Goal: Book appointment/travel/reservation

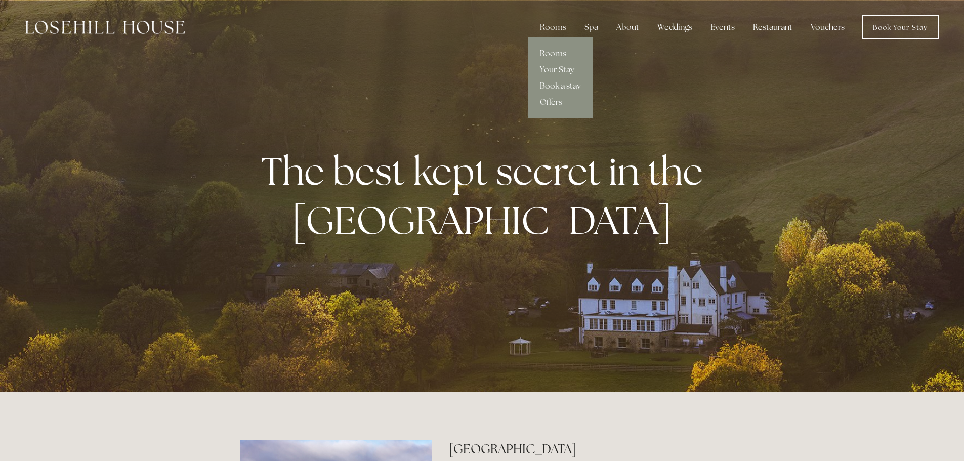
click at [558, 52] on link "Rooms" at bounding box center [560, 54] width 65 height 16
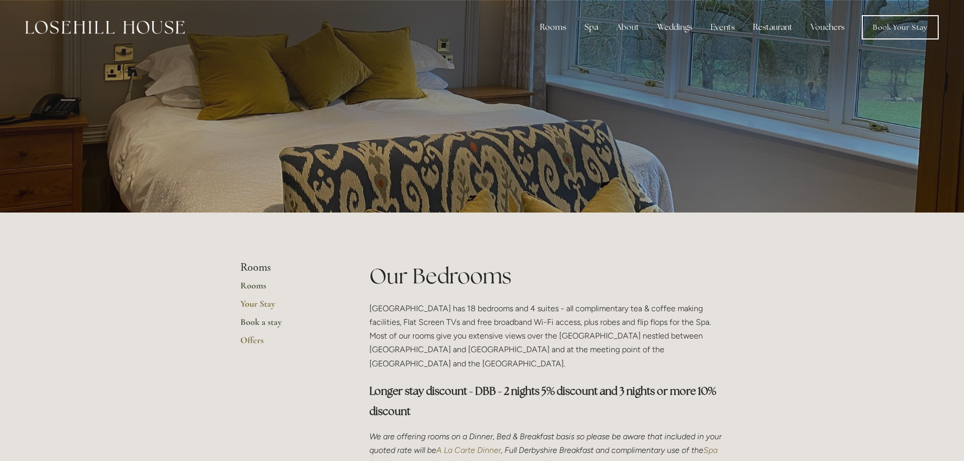
click at [258, 324] on link "Book a stay" at bounding box center [288, 325] width 97 height 18
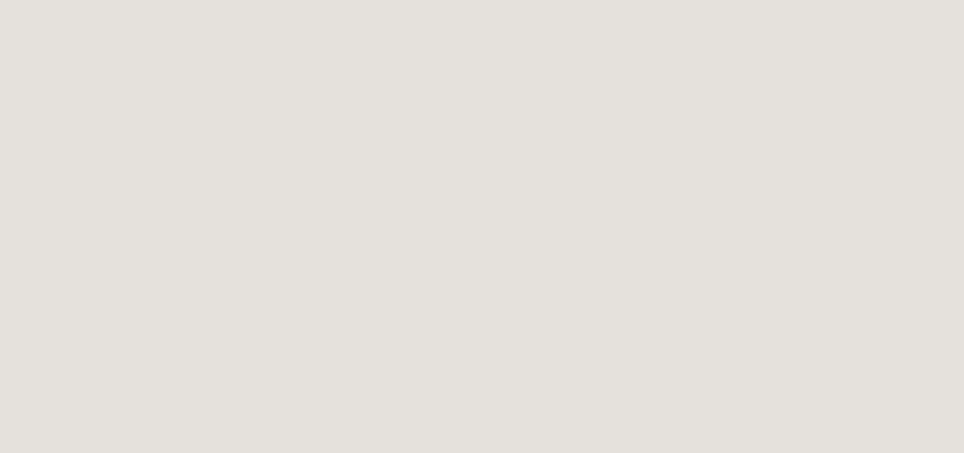
scroll to position [506, 0]
